Goal: Transaction & Acquisition: Download file/media

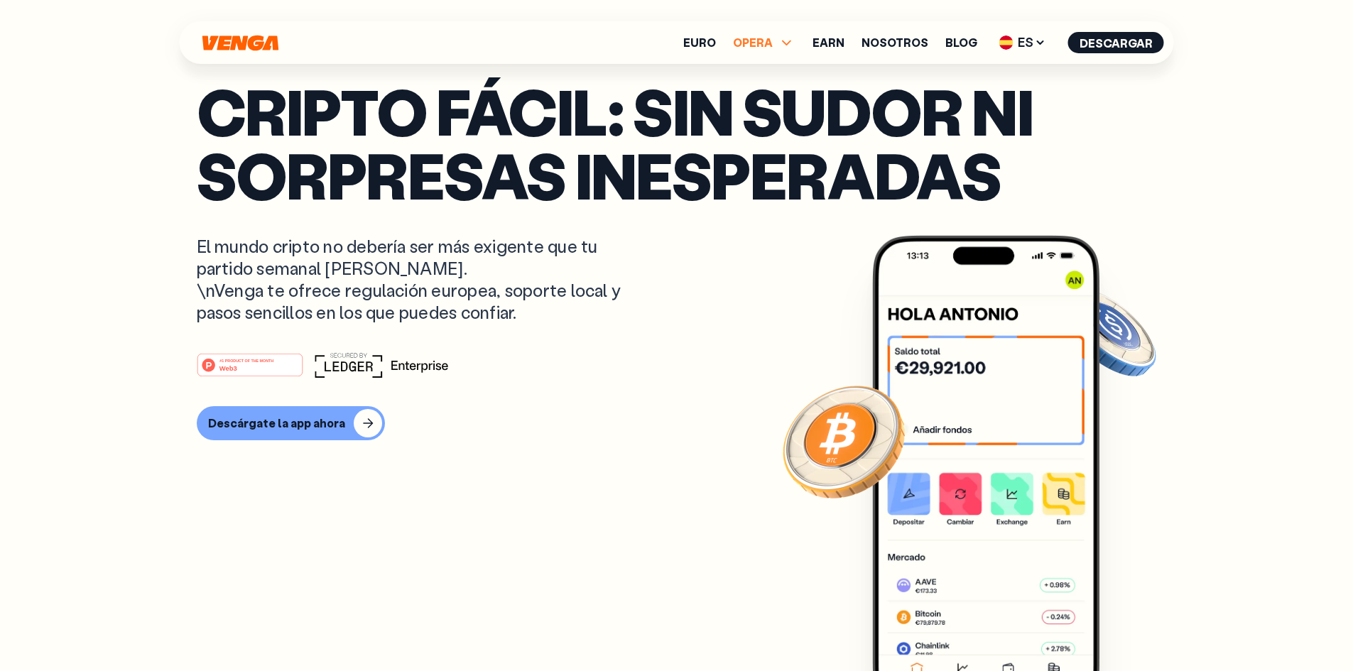
click at [792, 37] on icon at bounding box center [786, 42] width 17 height 17
click at [706, 37] on link "Euro" at bounding box center [699, 42] width 33 height 11
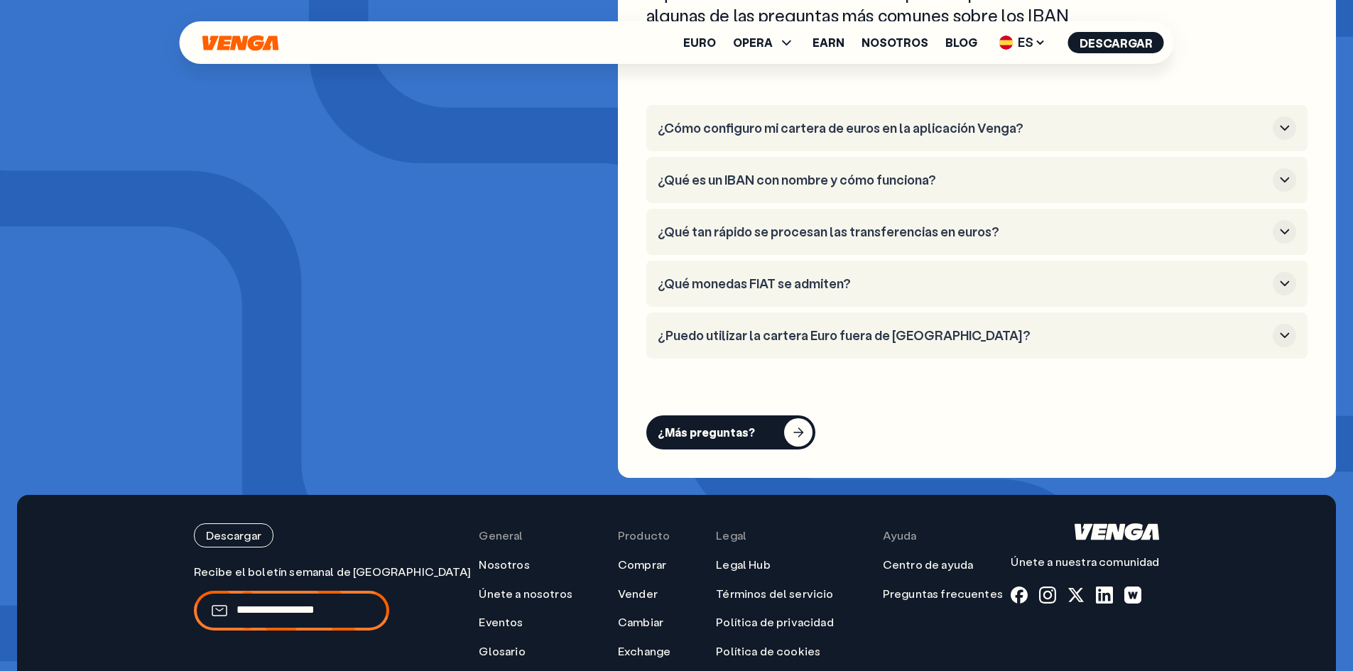
scroll to position [5680, 0]
click at [1055, 586] on div at bounding box center [1047, 594] width 17 height 17
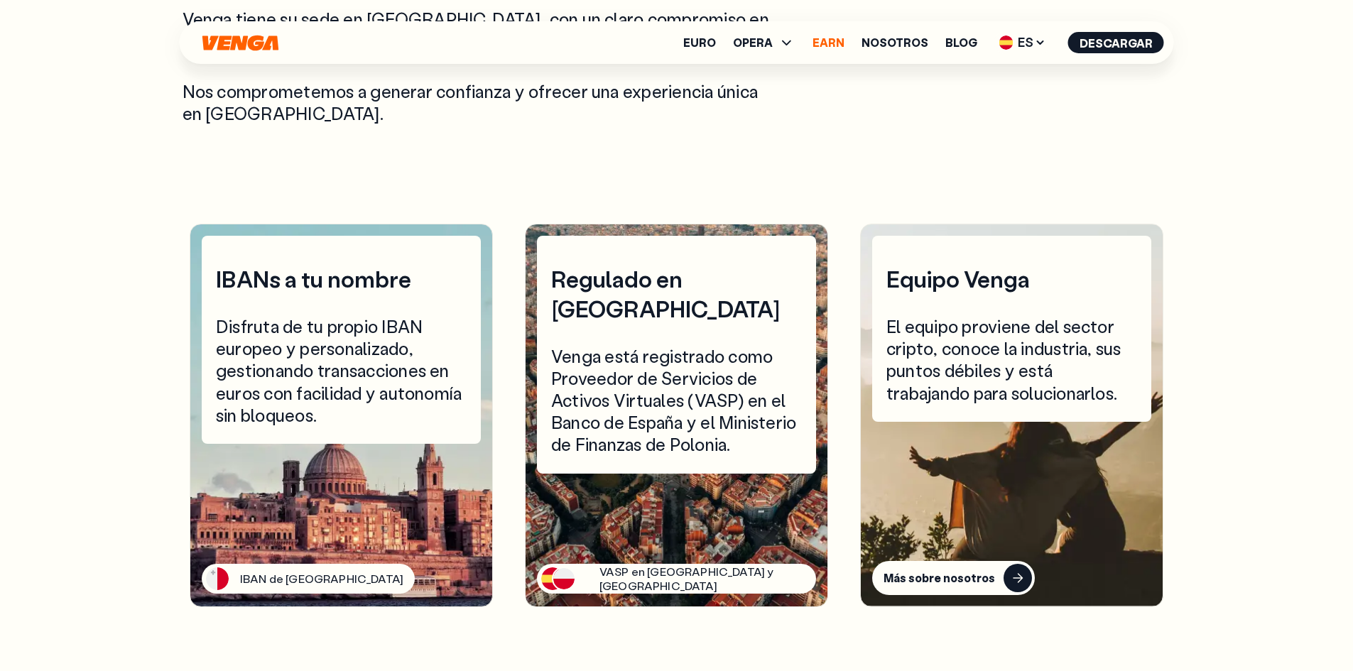
scroll to position [3551, 0]
click at [842, 40] on link "Earn" at bounding box center [828, 42] width 32 height 11
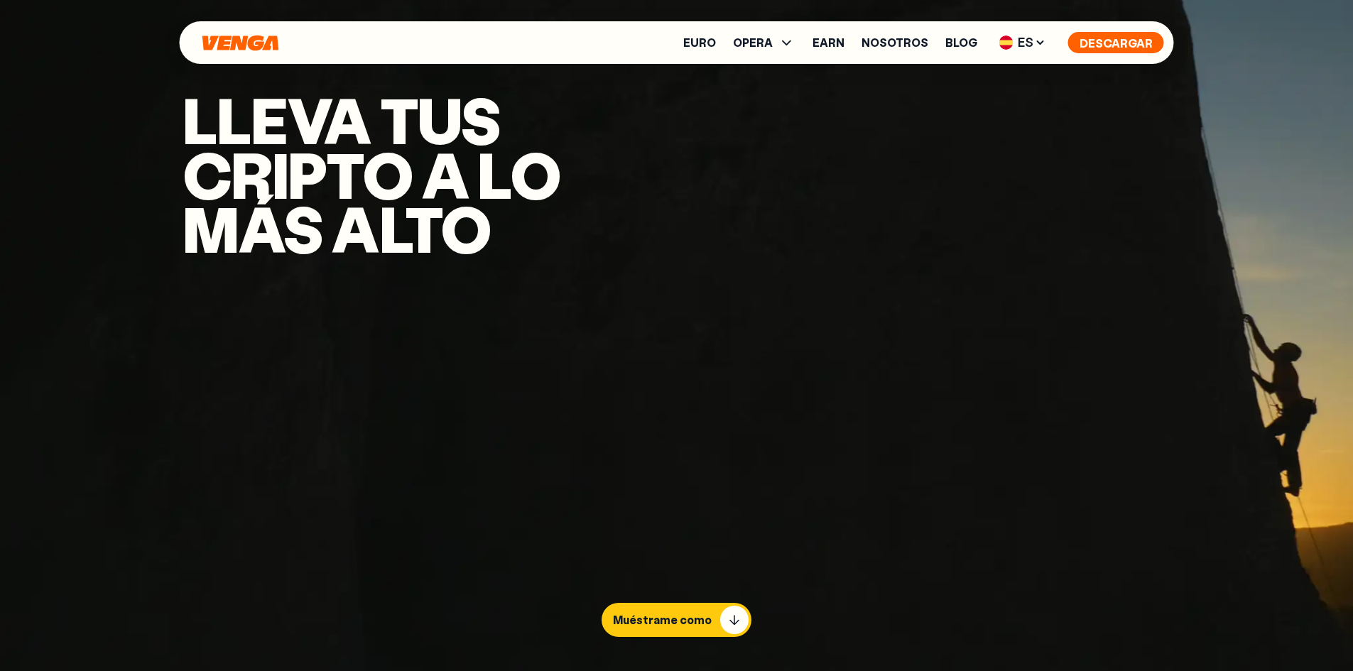
click at [1127, 40] on button "Descargar" at bounding box center [1116, 42] width 96 height 21
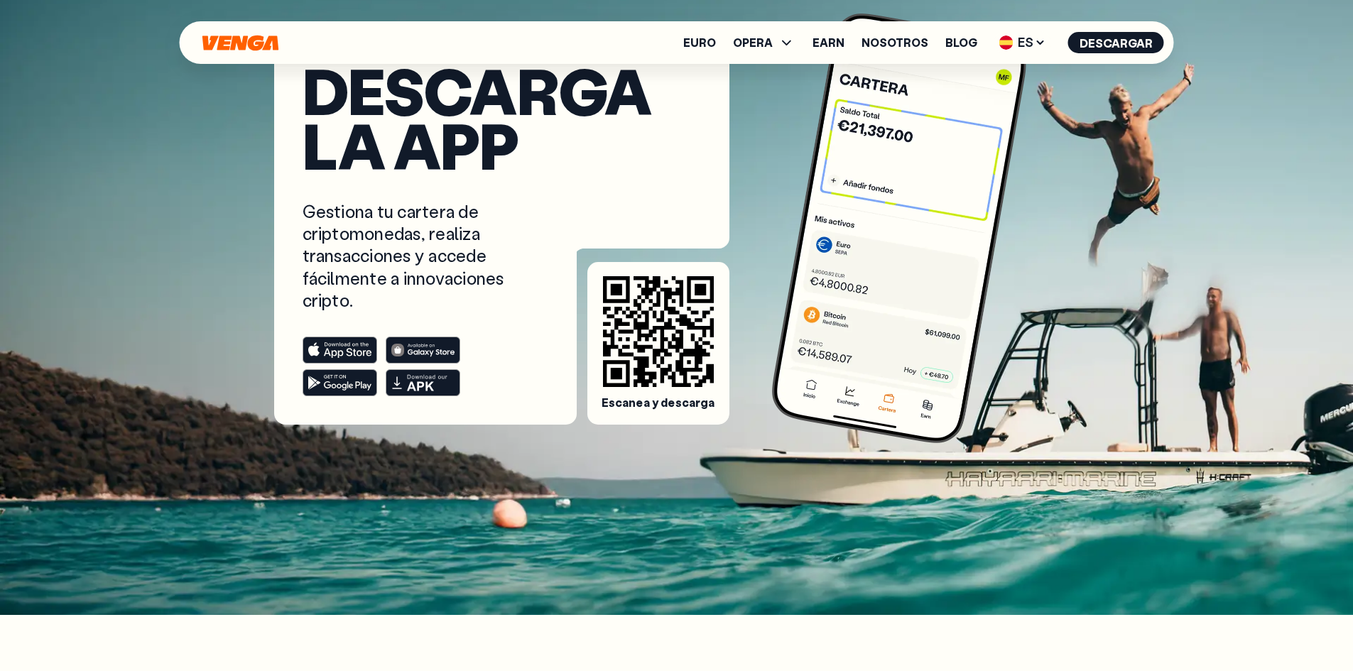
scroll to position [142, 0]
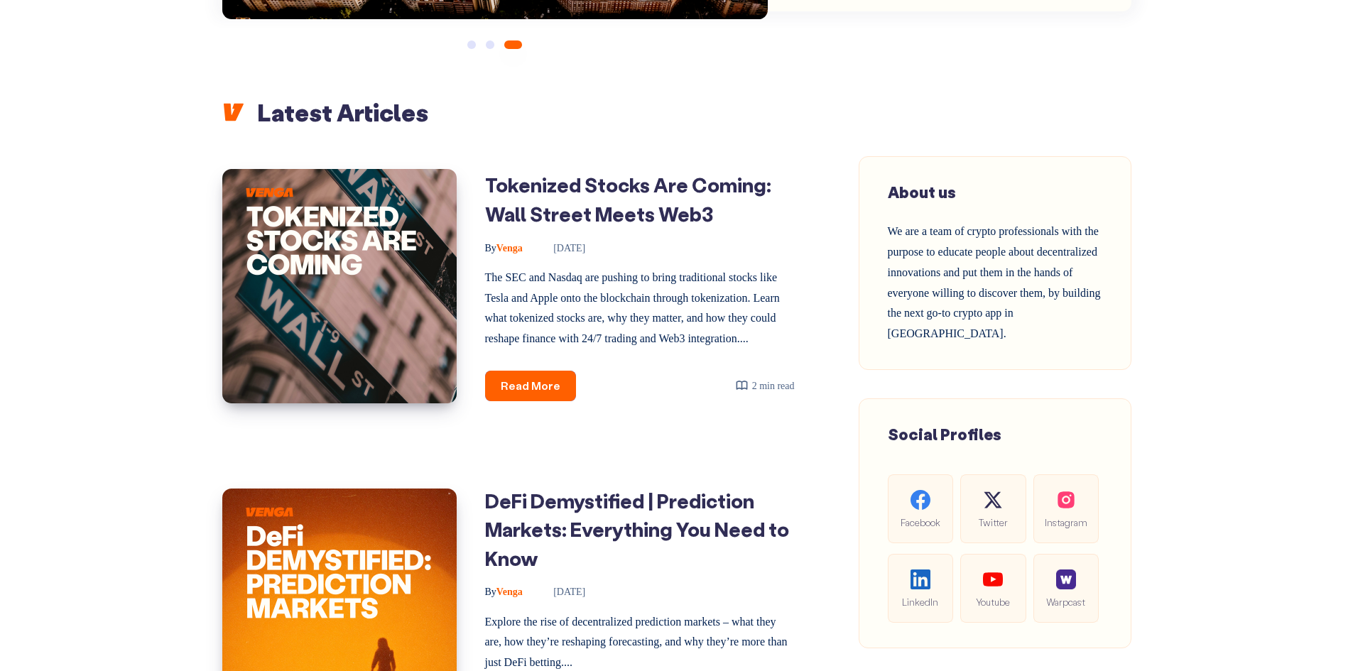
scroll to position [497, 0]
